Goal: Transaction & Acquisition: Purchase product/service

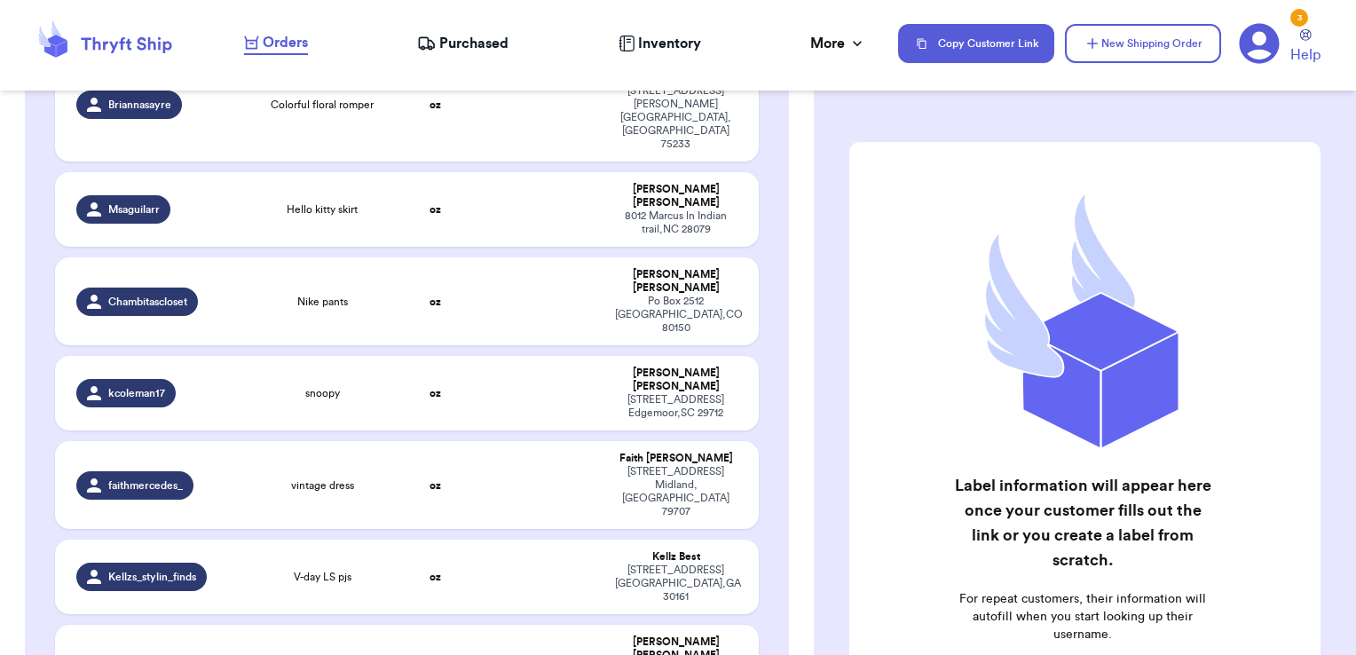
scroll to position [3618, 0]
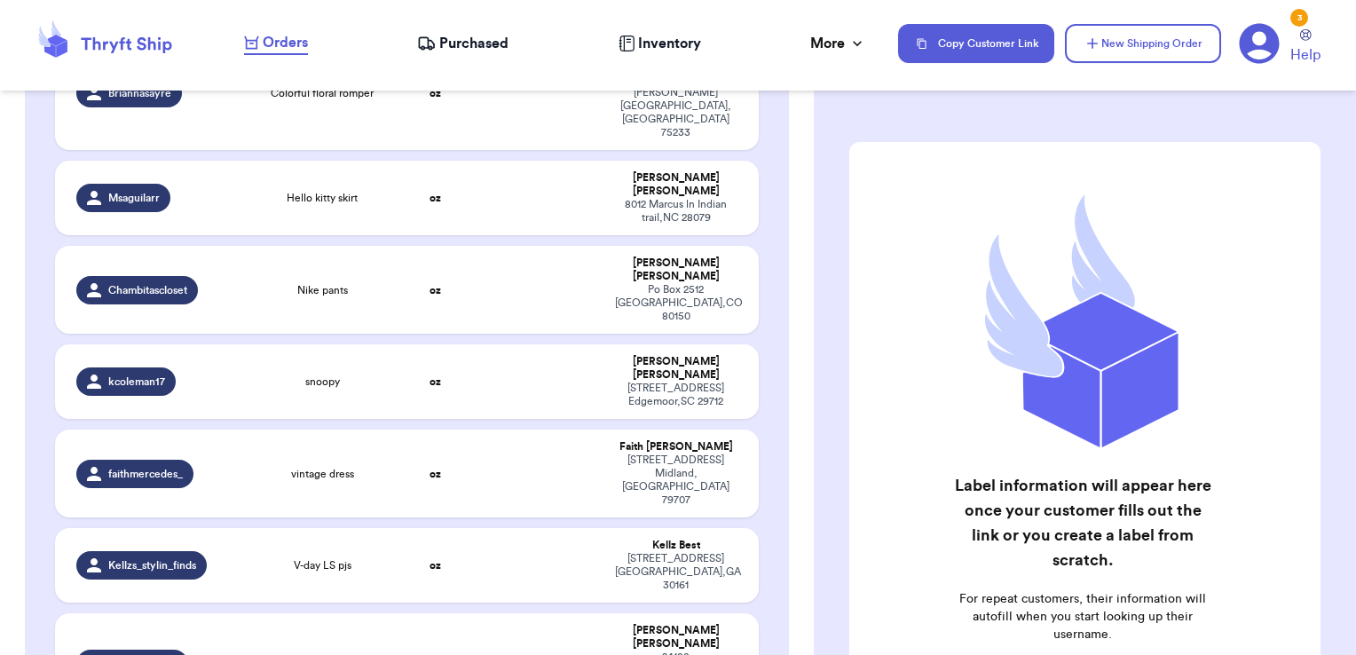
checkbox input "true"
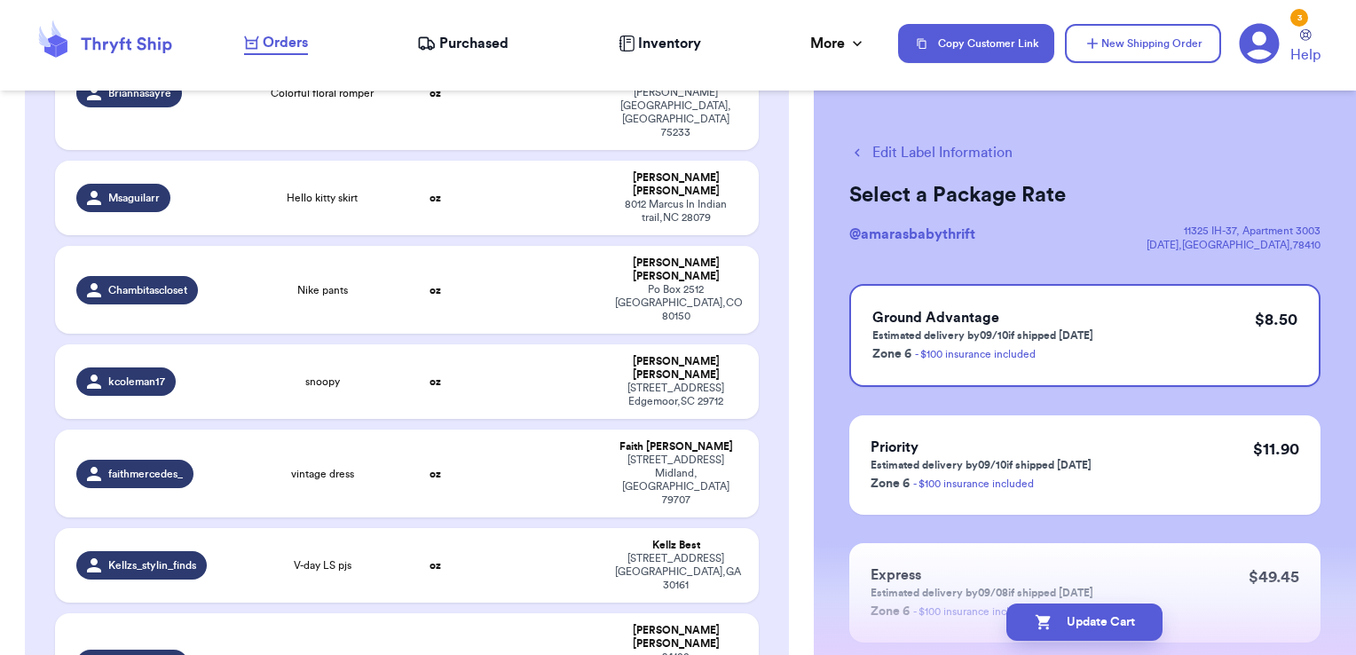
checkbox input "true"
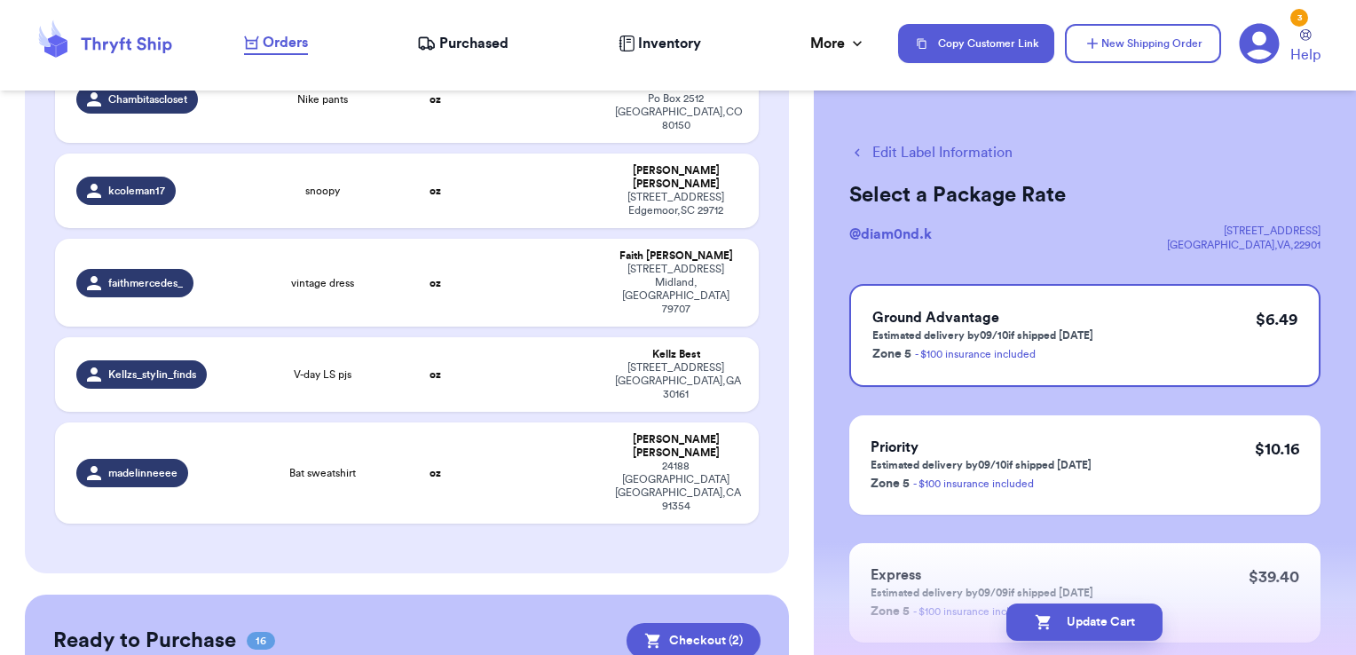
scroll to position [3812, 0]
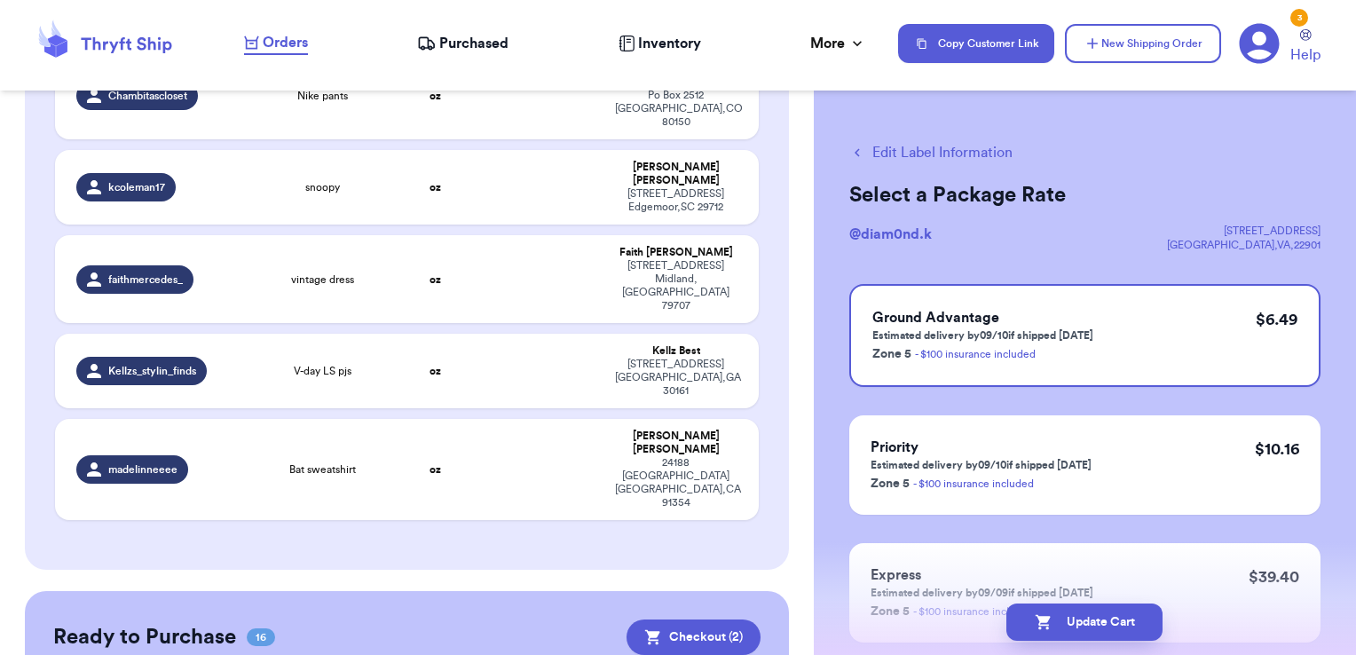
checkbox input "true"
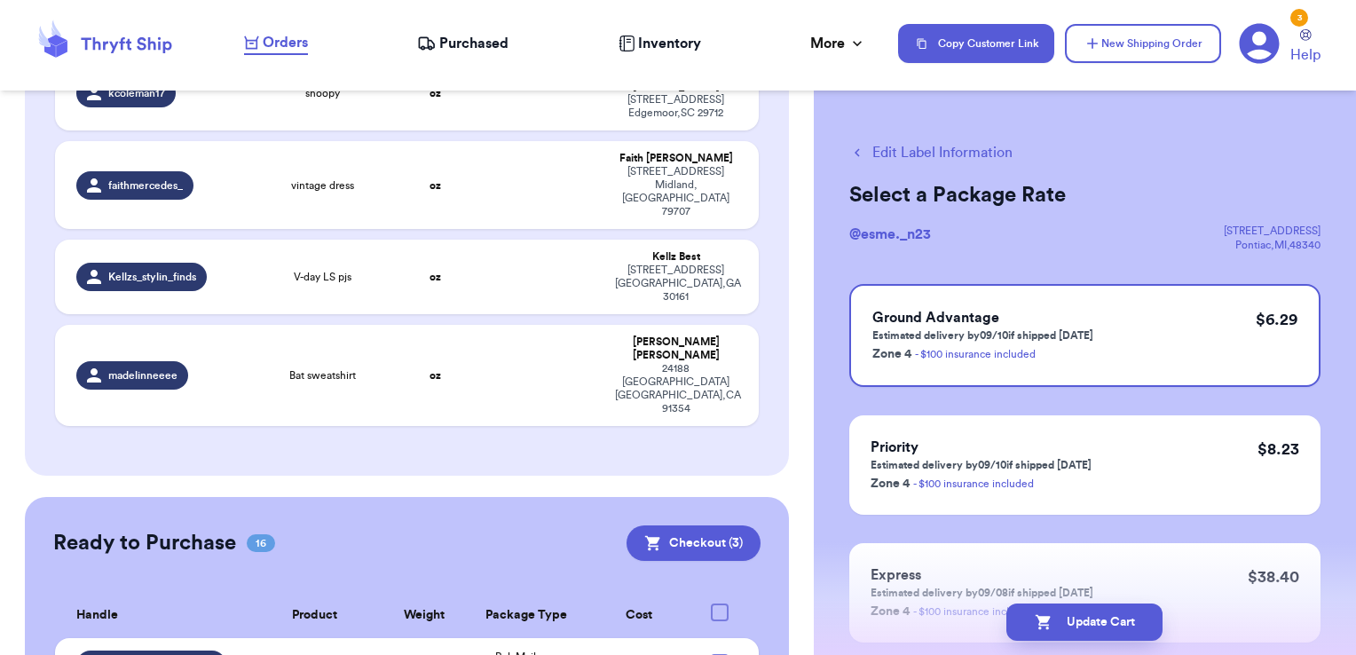
scroll to position [3947, 0]
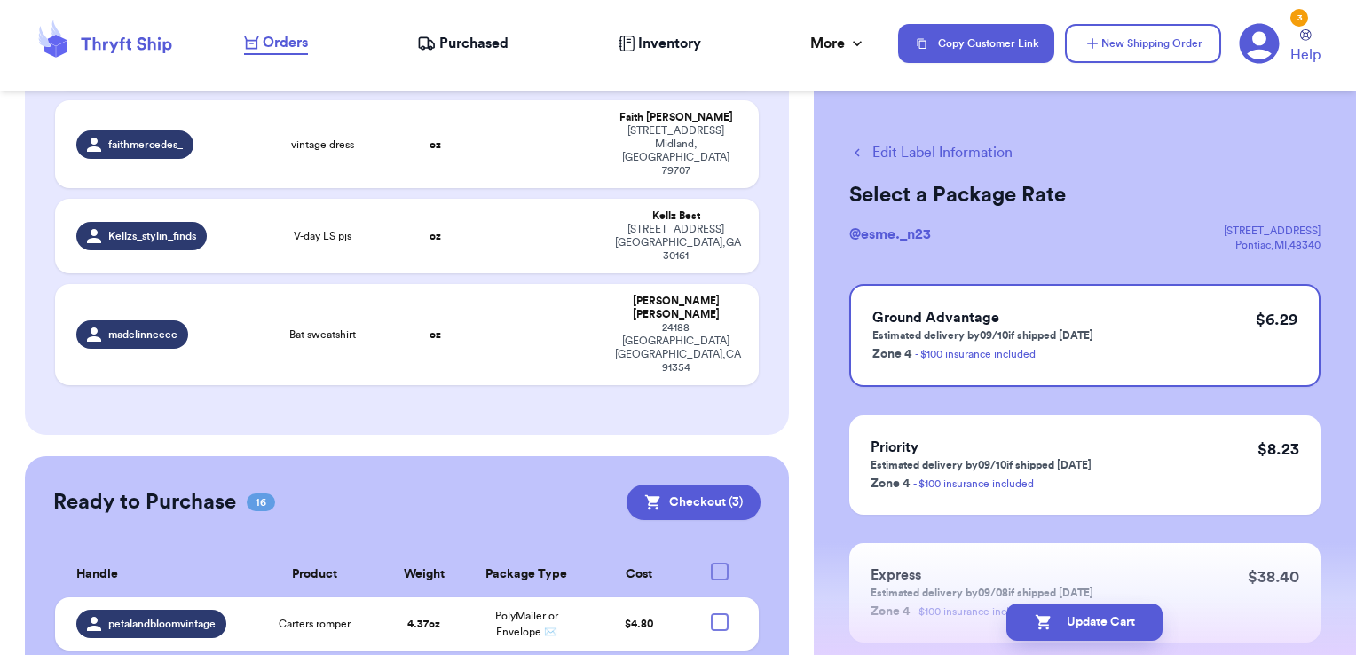
checkbox input "true"
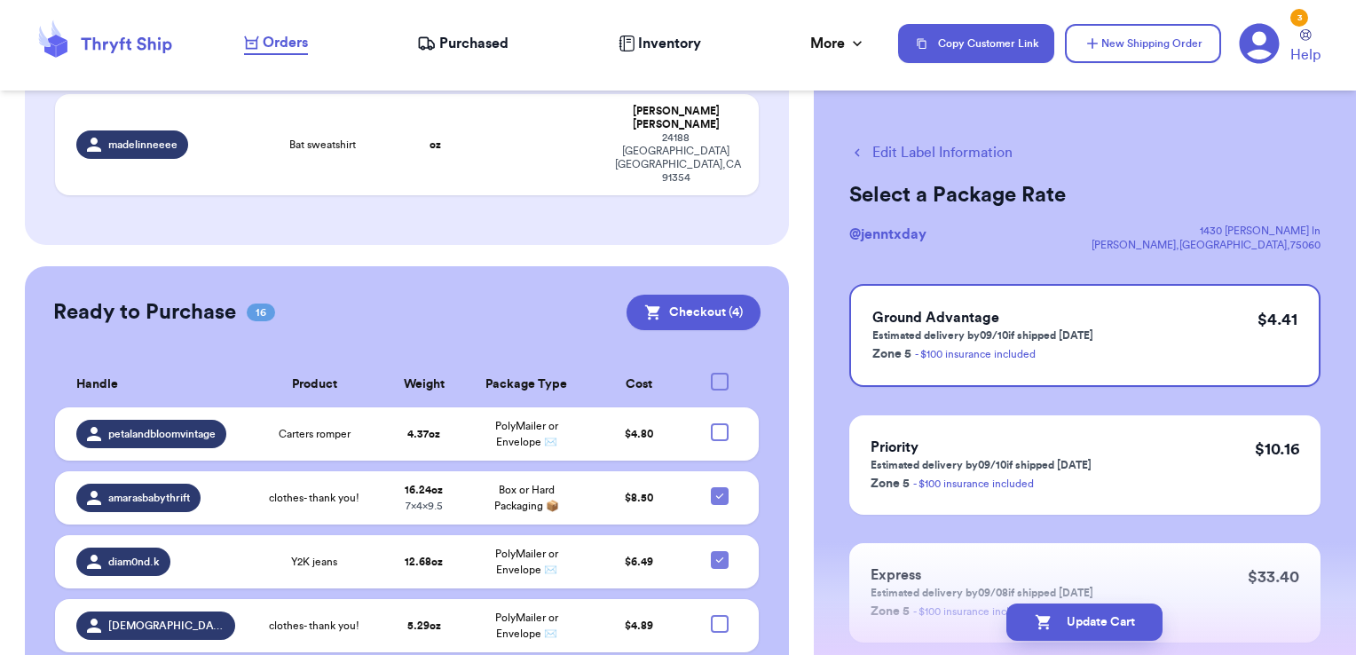
scroll to position [4142, 0]
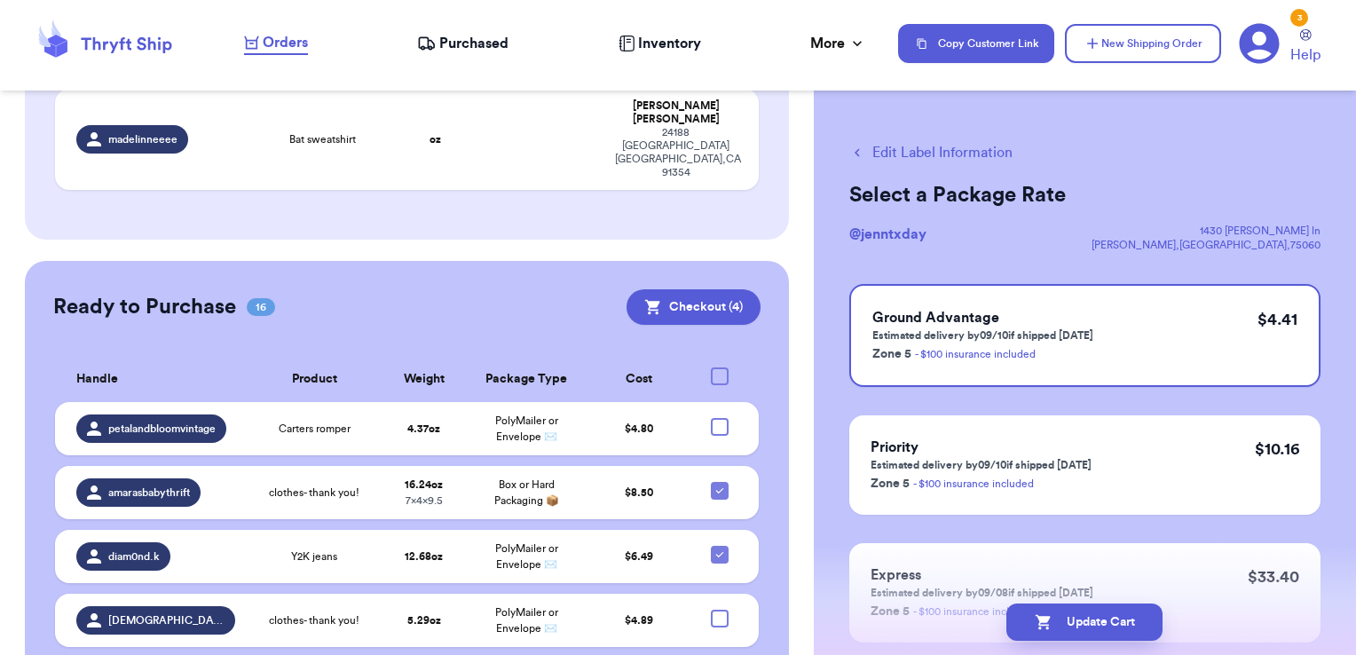
checkbox input "true"
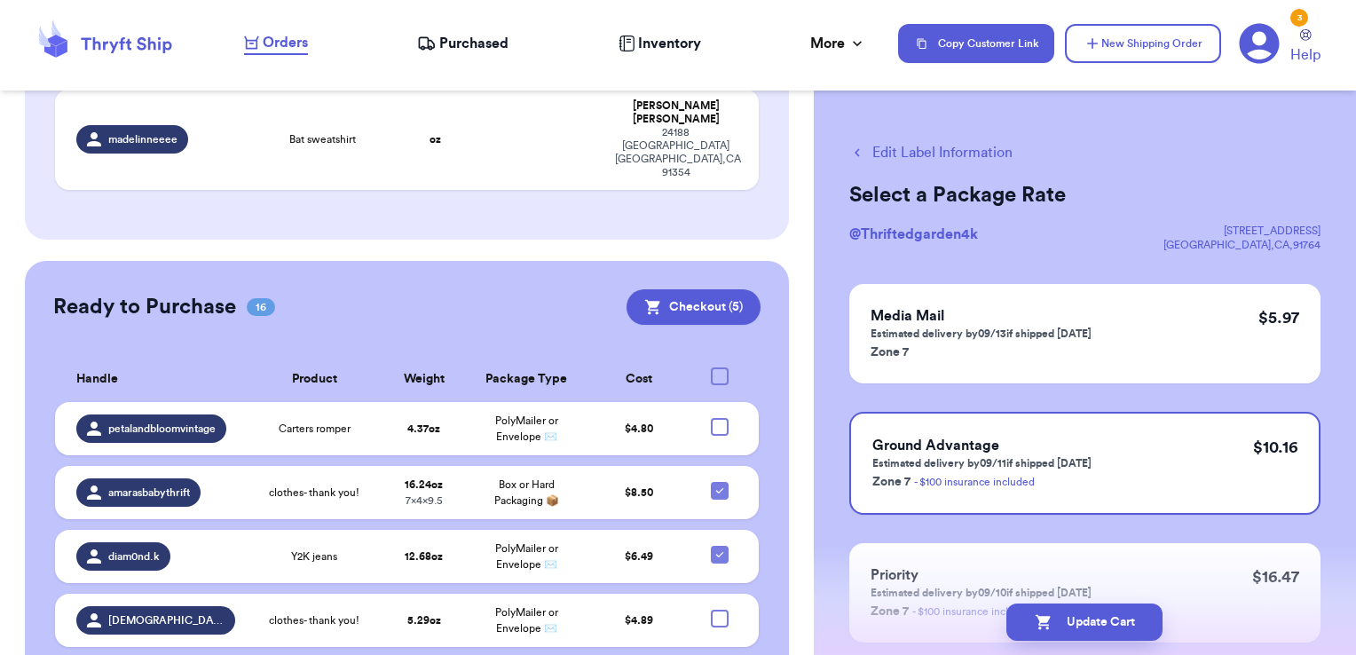
checkbox input "true"
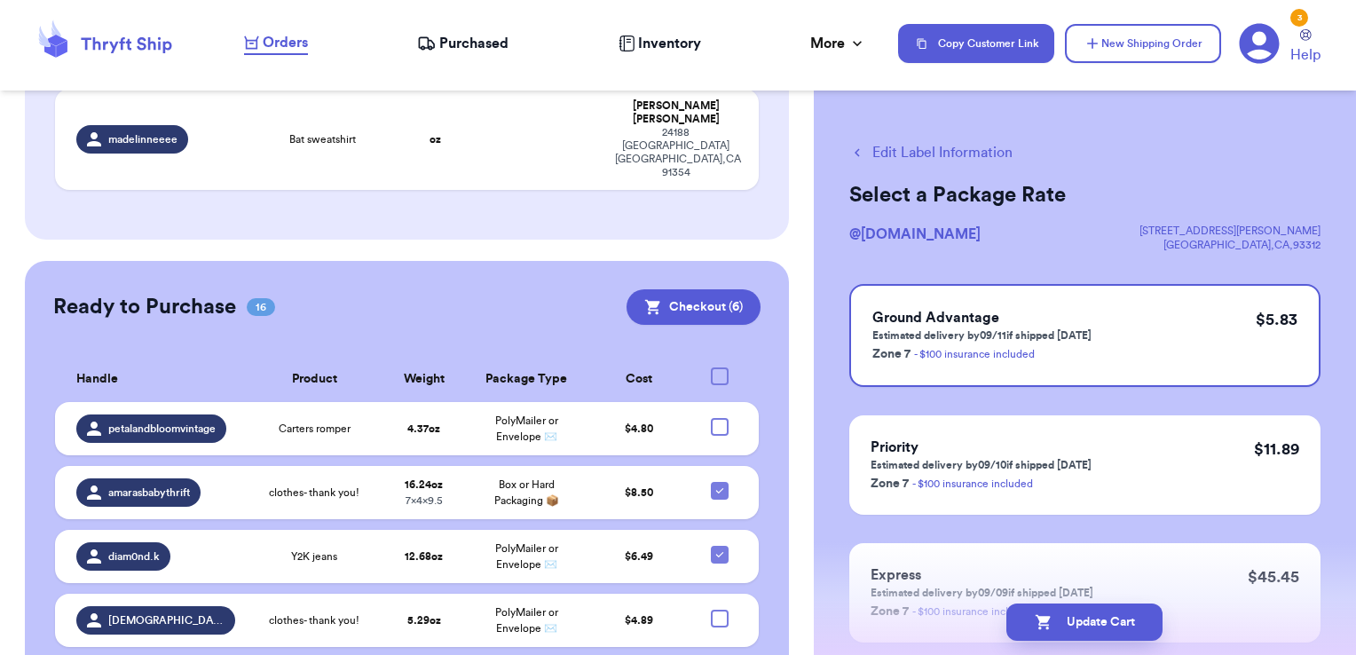
checkbox input "true"
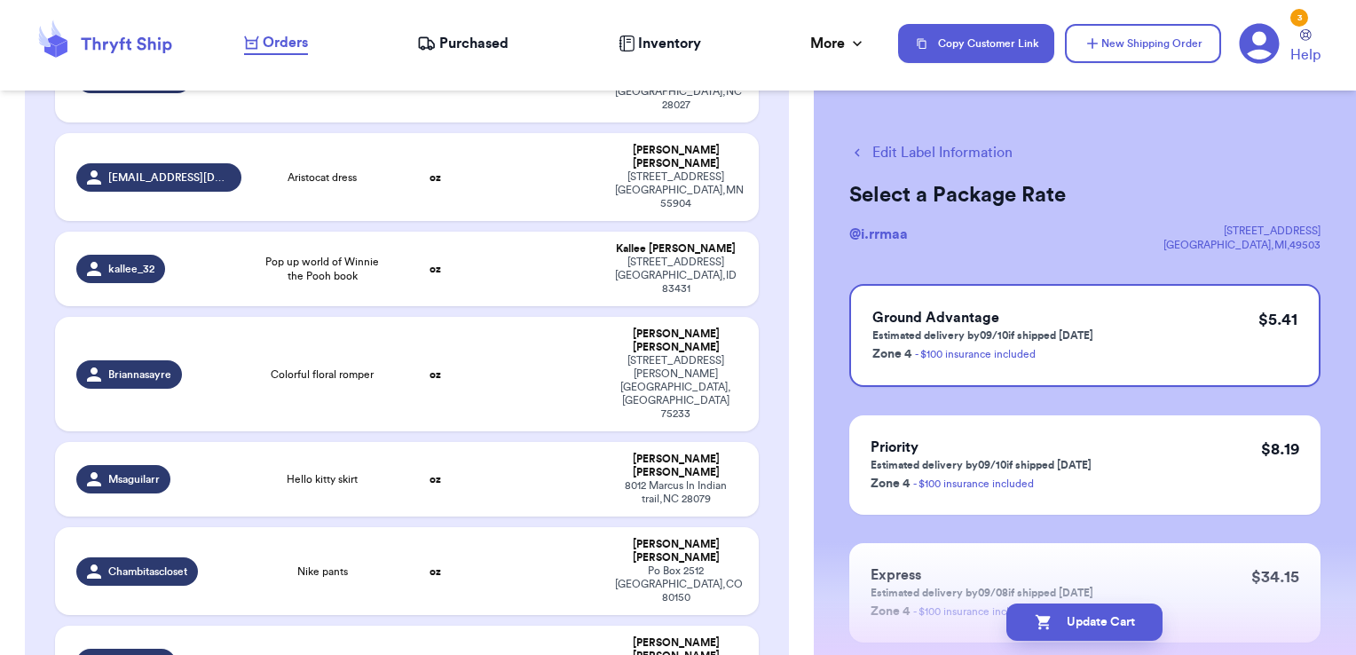
scroll to position [3332, 0]
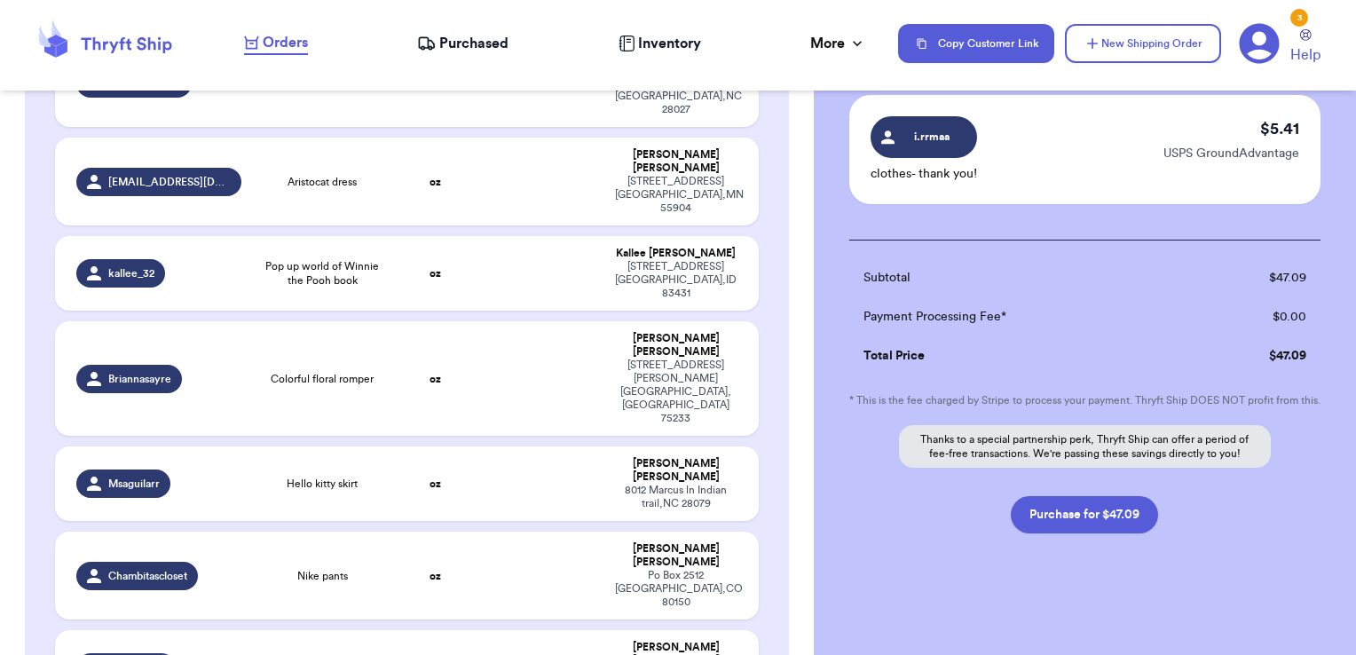
scroll to position [887, 0]
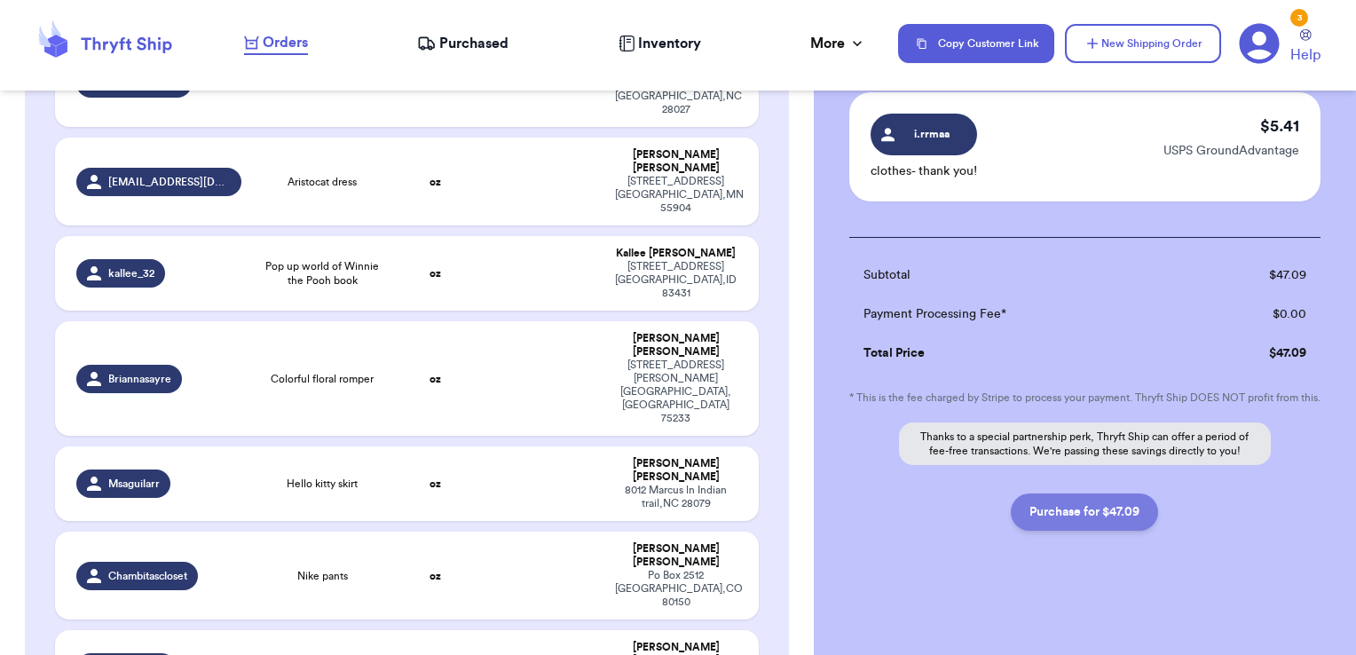
click at [1144, 504] on button "Purchase for $47.09" at bounding box center [1084, 511] width 147 height 37
checkbox input "false"
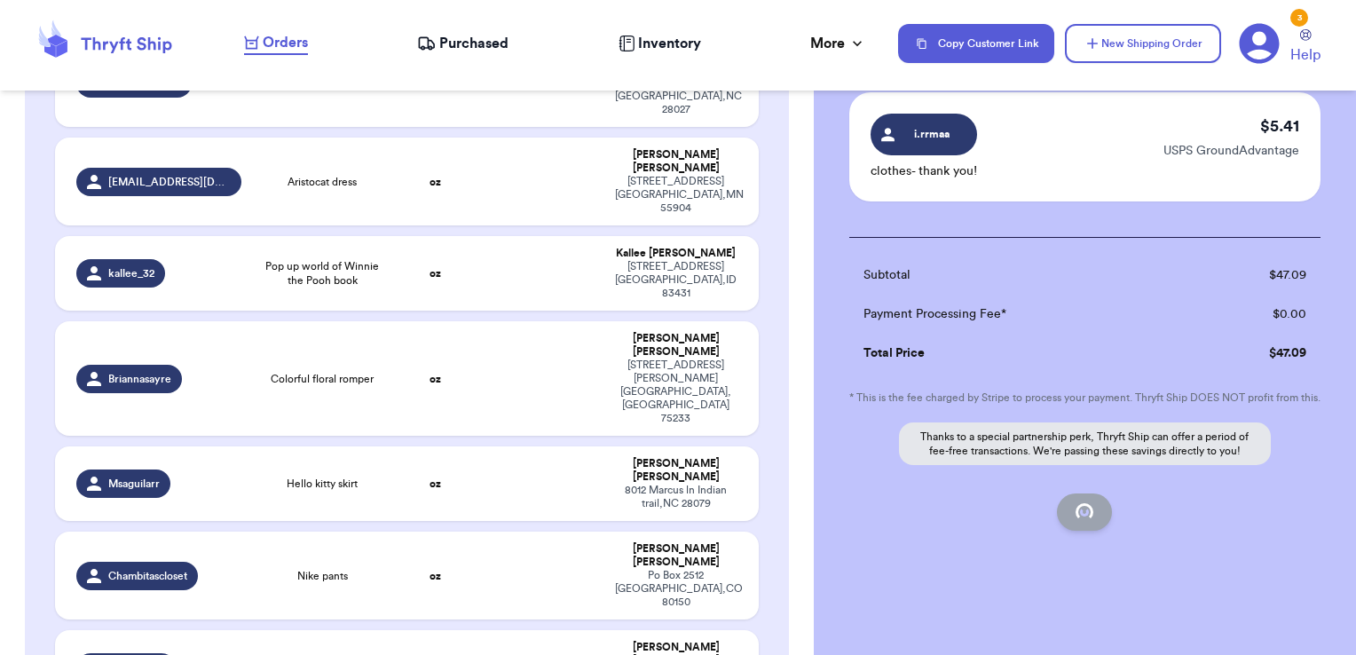
checkbox input "false"
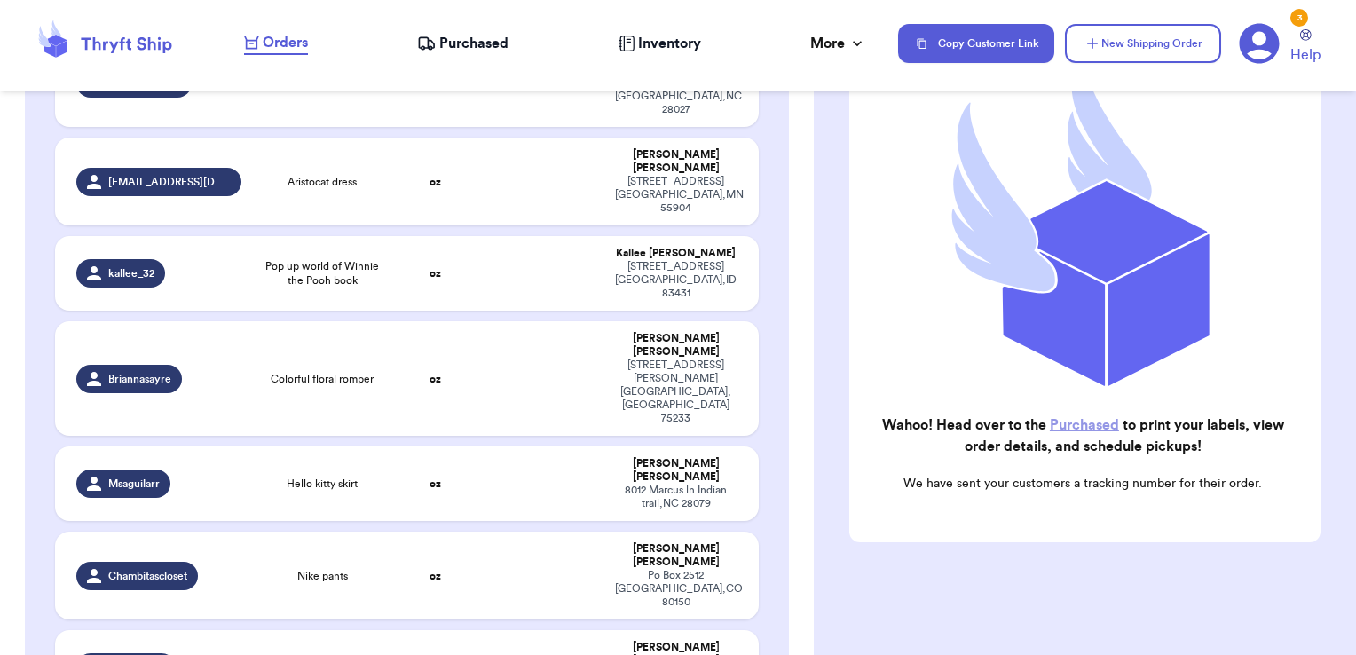
click at [489, 37] on span "Purchased" at bounding box center [473, 43] width 69 height 21
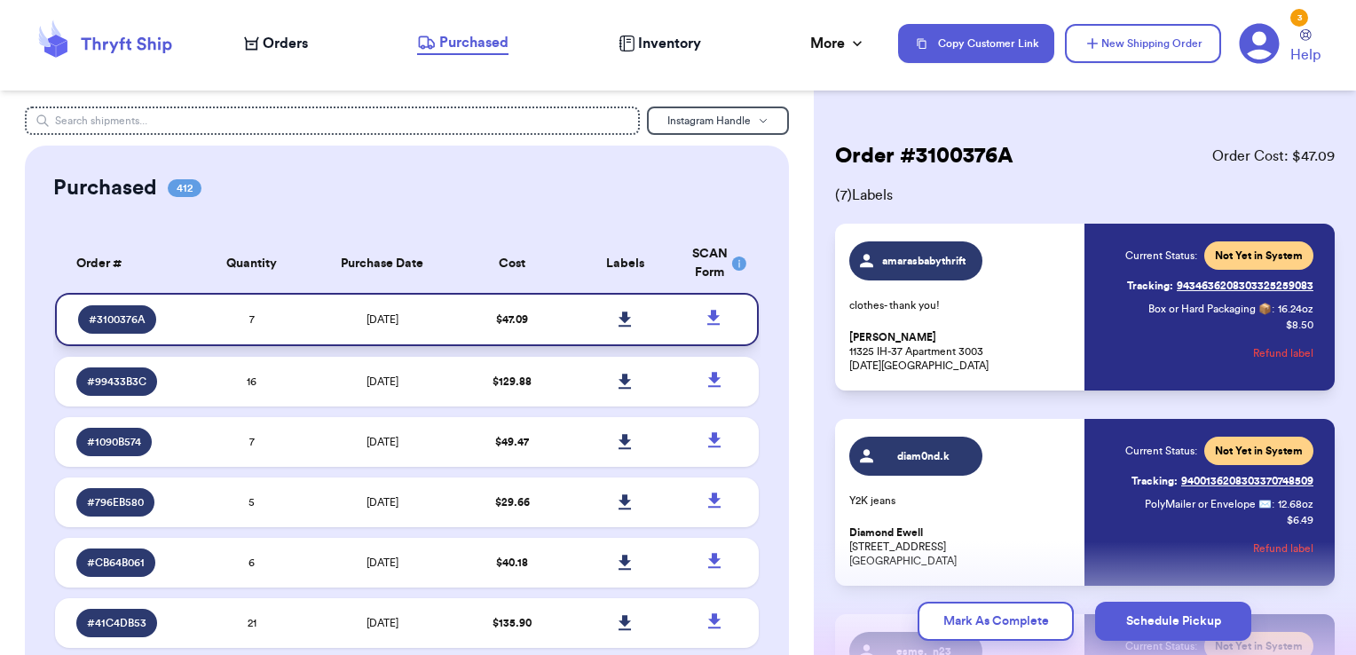
click at [618, 318] on icon at bounding box center [624, 318] width 12 height 15
